Goal: Task Accomplishment & Management: Use online tool/utility

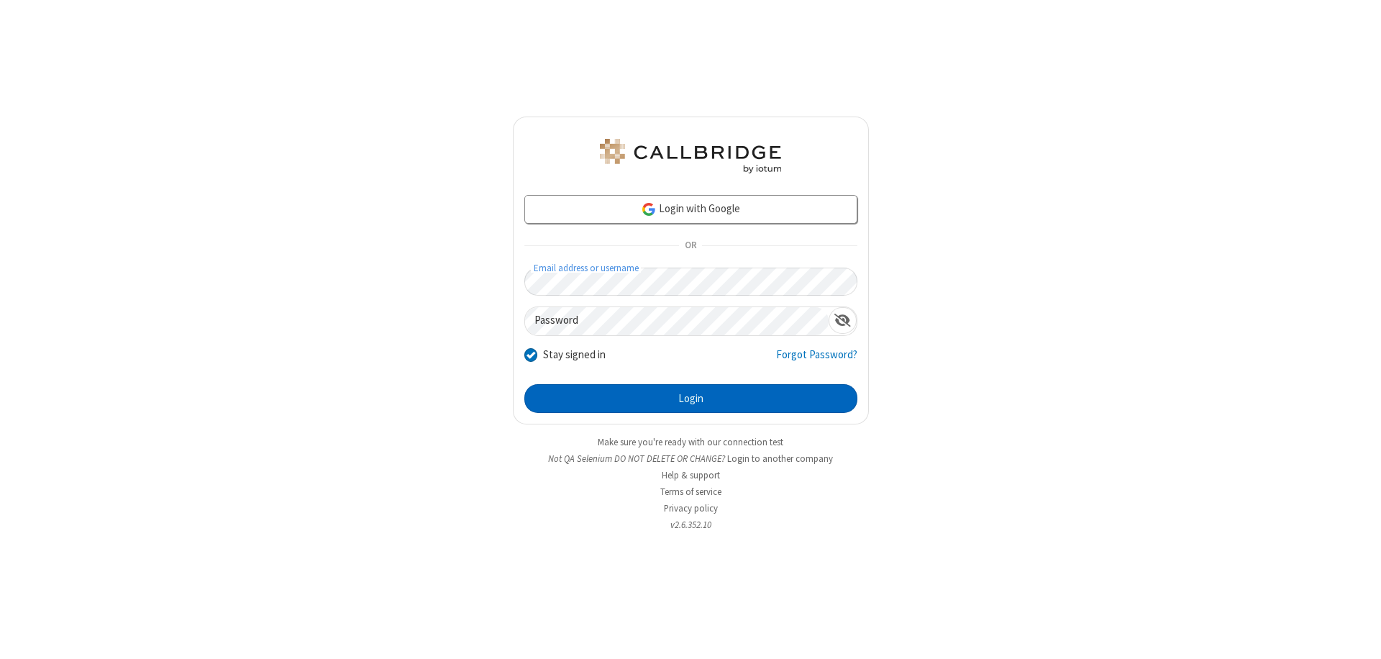
click at [690, 398] on button "Login" at bounding box center [690, 398] width 333 height 29
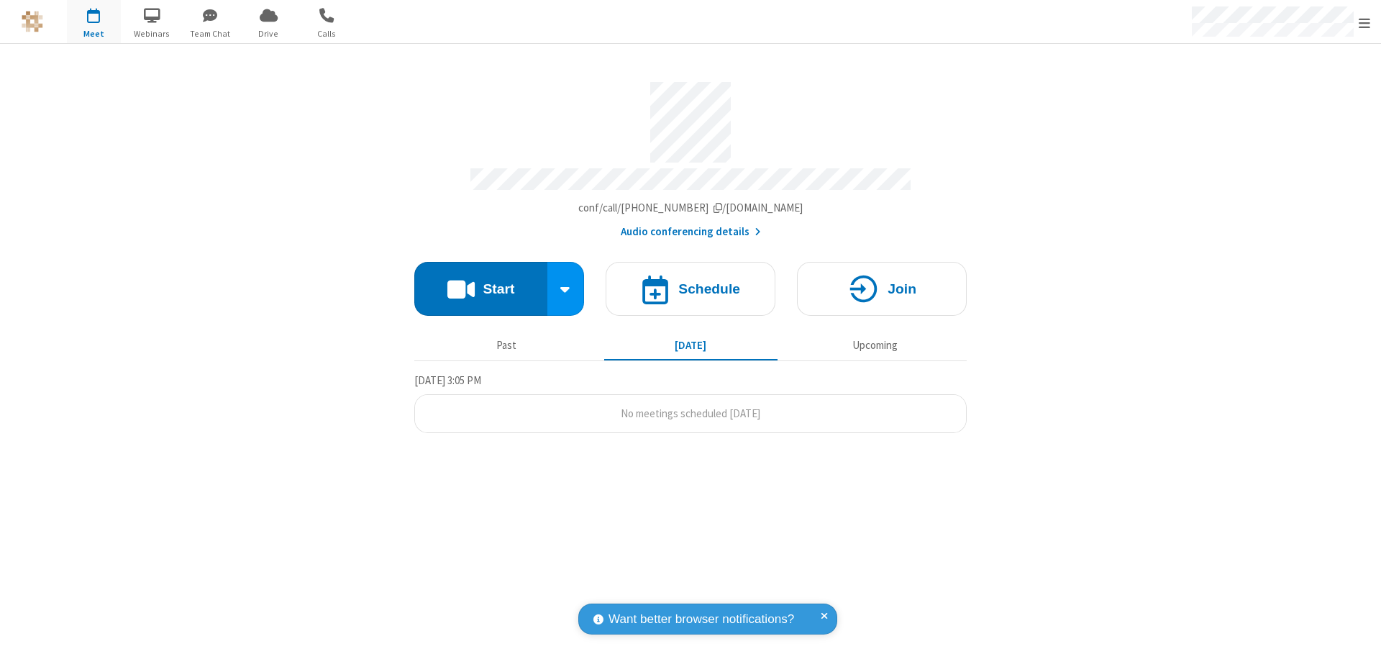
click at [1364, 22] on span "Open menu" at bounding box center [1365, 23] width 12 height 14
click at [268, 33] on span "Drive" at bounding box center [269, 33] width 54 height 13
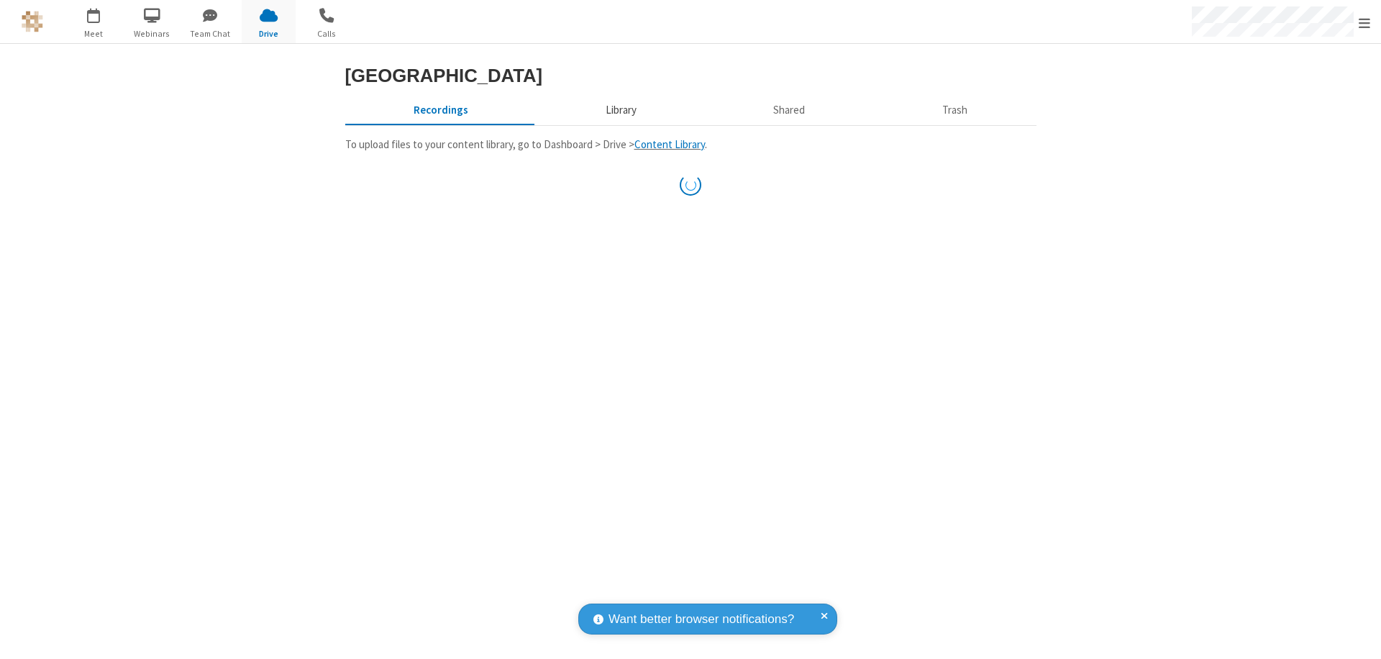
click at [619, 124] on button "Library" at bounding box center [621, 109] width 168 height 27
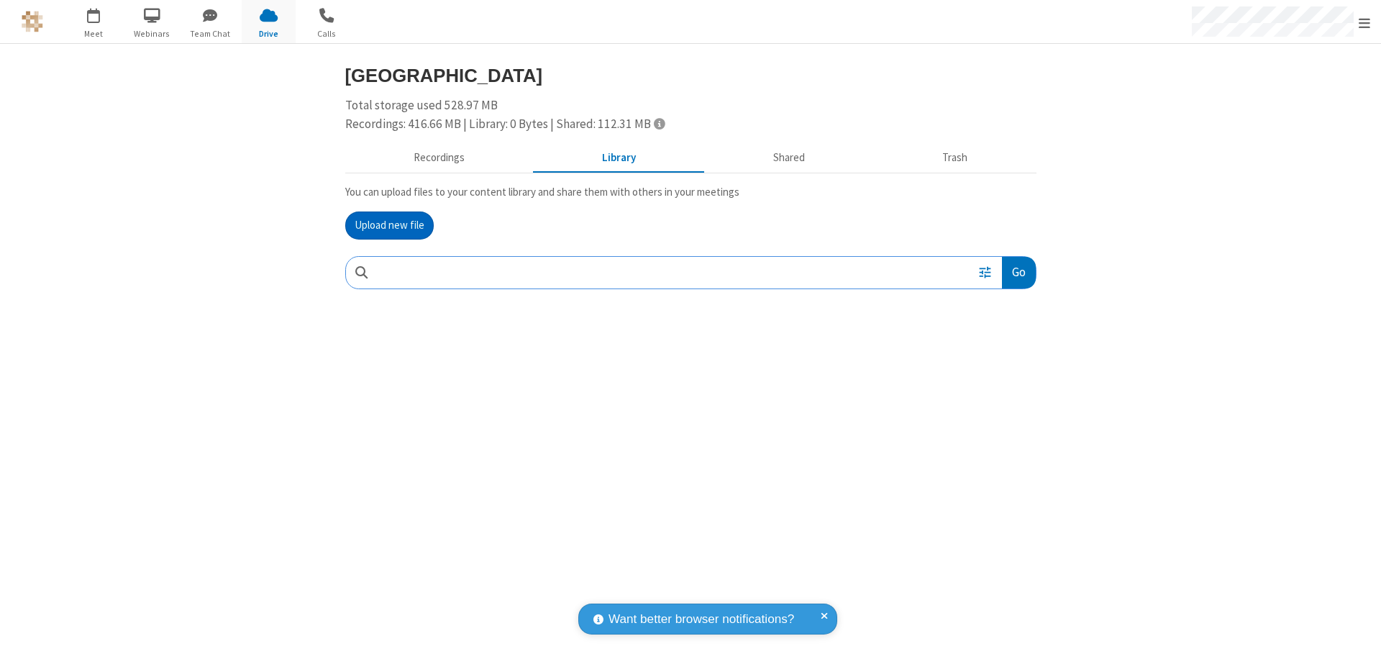
click at [389, 225] on button "Upload new file" at bounding box center [389, 225] width 88 height 29
click at [1006, 367] on span "Move to trash" at bounding box center [1007, 366] width 10 height 13
